Goal: Task Accomplishment & Management: Manage account settings

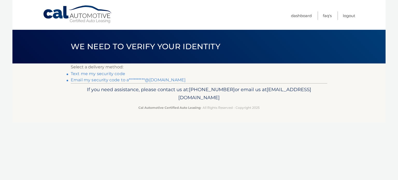
click at [96, 80] on link "**********" at bounding box center [128, 80] width 115 height 5
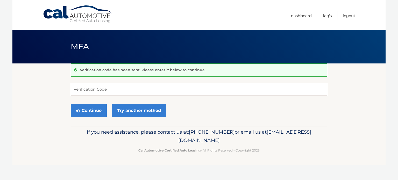
click at [121, 89] on input "Verification Code" at bounding box center [199, 89] width 257 height 13
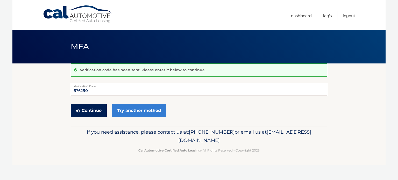
type input "676290"
click at [95, 109] on button "Continue" at bounding box center [89, 110] width 36 height 13
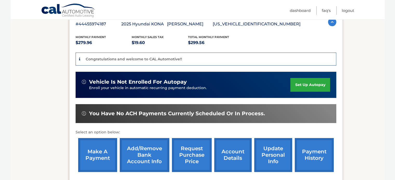
scroll to position [100, 0]
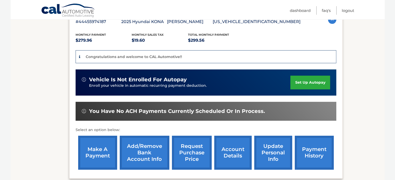
click at [300, 80] on link "set up autopay" at bounding box center [309, 83] width 39 height 14
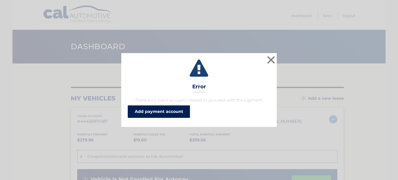
click at [156, 111] on link "Add payment account" at bounding box center [159, 112] width 62 height 12
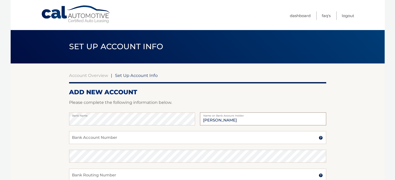
type input "[PERSON_NAME]"
click at [139, 137] on input "Bank Account Number" at bounding box center [197, 137] width 257 height 13
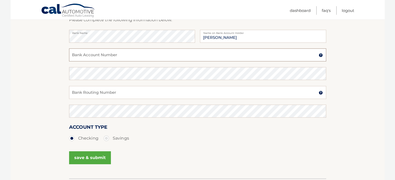
scroll to position [85, 0]
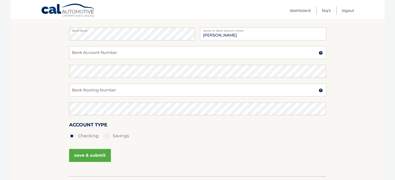
click at [319, 54] on img at bounding box center [320, 53] width 4 height 4
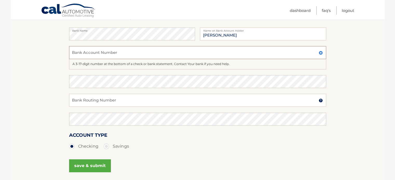
click at [277, 51] on input "Bank Account Number" at bounding box center [197, 52] width 257 height 13
click at [320, 101] on img at bounding box center [320, 101] width 4 height 4
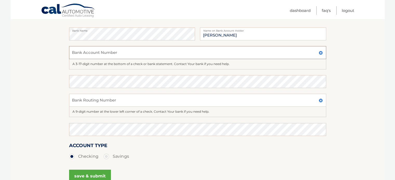
click at [270, 51] on input "Bank Account Number" at bounding box center [197, 52] width 257 height 13
type input "101025095527"
click at [194, 99] on input "Bank Routing Number" at bounding box center [197, 100] width 257 height 13
type input "063107513"
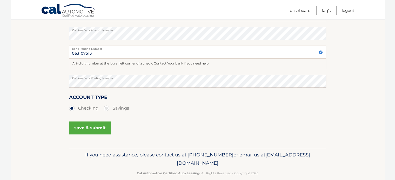
scroll to position [141, 0]
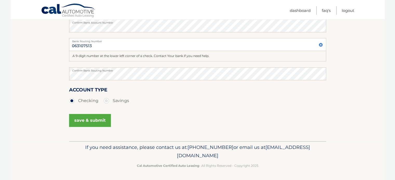
click at [93, 120] on button "save & submit" at bounding box center [90, 120] width 42 height 13
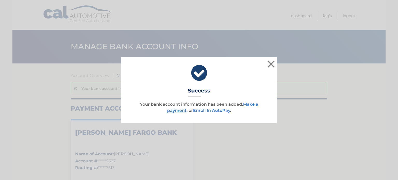
click at [202, 112] on link "Enroll In AutoPay" at bounding box center [211, 110] width 37 height 5
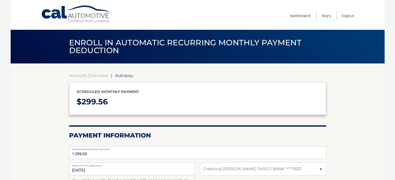
select select "M2VkNjIxYWQtMmYzZC00NDgyLWFiZDItMDk5ZDhkYTZjZWRi"
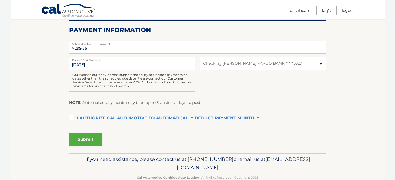
scroll to position [106, 0]
click at [74, 65] on input "8/14/2025" at bounding box center [132, 63] width 126 height 13
click at [74, 63] on input "8/14/2025" at bounding box center [132, 63] width 126 height 13
click at [112, 63] on input "8/14/2025" at bounding box center [132, 63] width 126 height 13
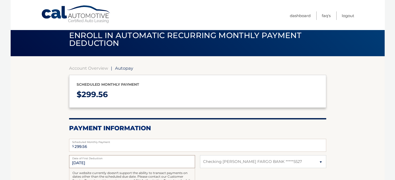
scroll to position [6, 0]
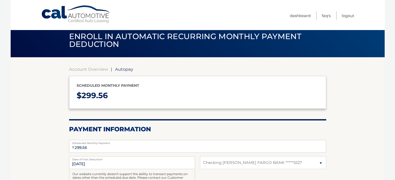
click at [125, 70] on span "Autopay" at bounding box center [124, 69] width 18 height 5
click at [95, 69] on link "Account Overview" at bounding box center [88, 69] width 39 height 5
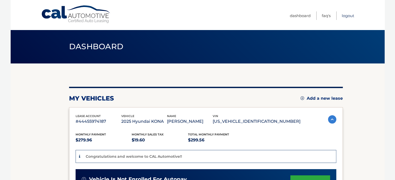
click at [345, 15] on link "Logout" at bounding box center [347, 15] width 12 height 9
